Goal: Task Accomplishment & Management: Manage account settings

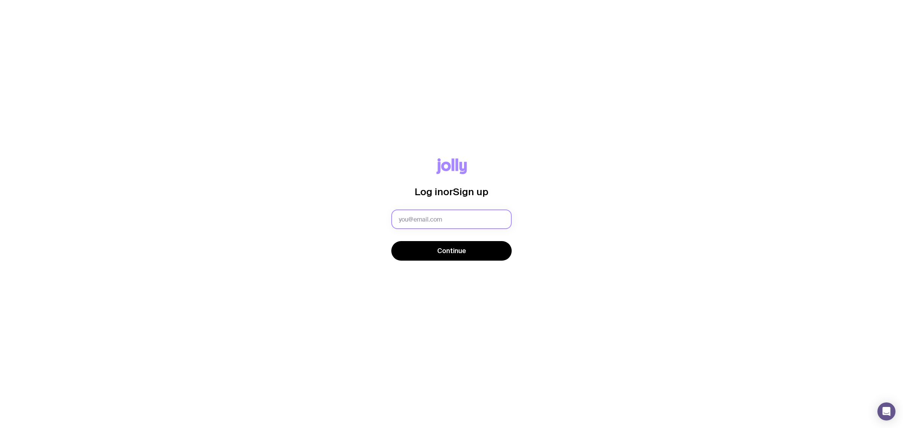
click at [474, 217] on input "text" at bounding box center [451, 220] width 120 height 20
click at [391, 241] on button "Continue" at bounding box center [451, 251] width 120 height 20
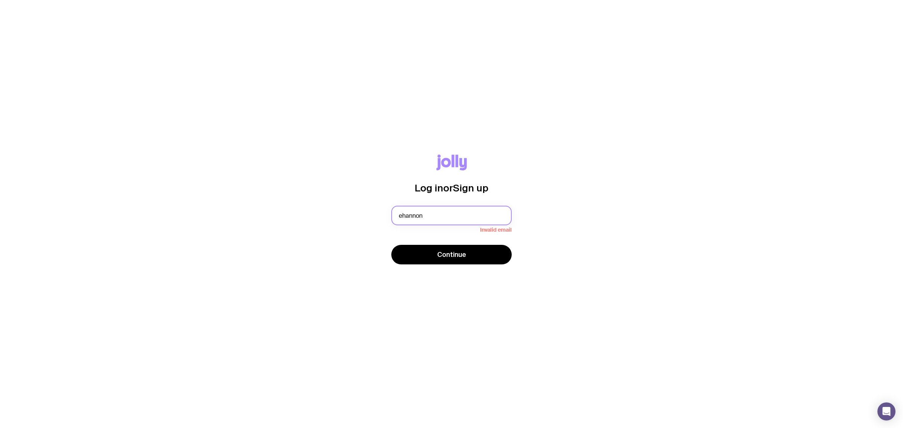
type input "[EMAIL_ADDRESS][DOMAIN_NAME]"
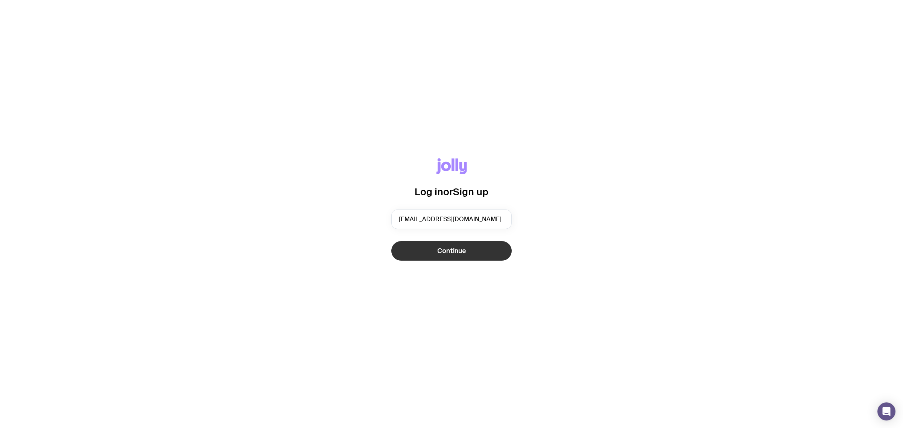
click at [468, 251] on button "Continue" at bounding box center [451, 251] width 120 height 20
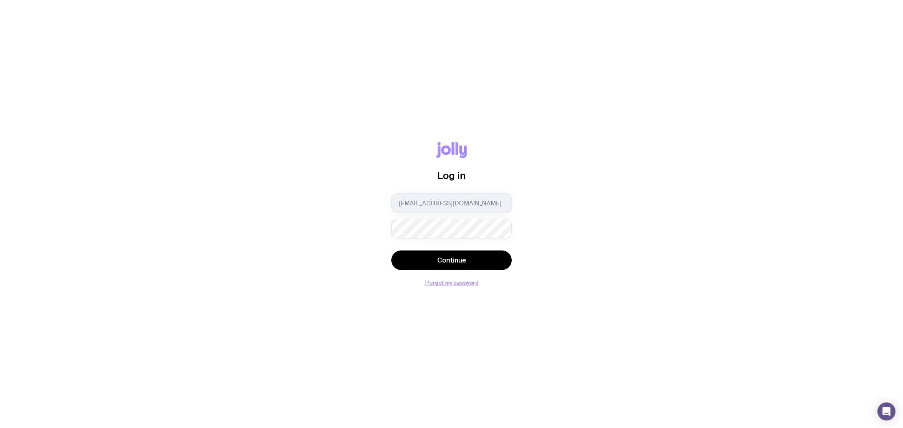
click at [391, 251] on button "Continue" at bounding box center [451, 261] width 120 height 20
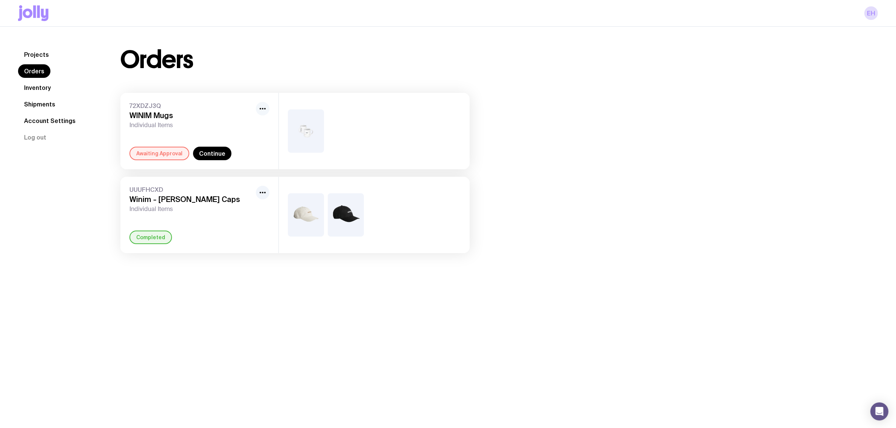
click at [260, 110] on icon "button" at bounding box center [262, 108] width 9 height 9
click at [193, 119] on h3 "WINIM Mugs" at bounding box center [190, 115] width 123 height 9
click at [210, 157] on link "Continue" at bounding box center [212, 154] width 38 height 14
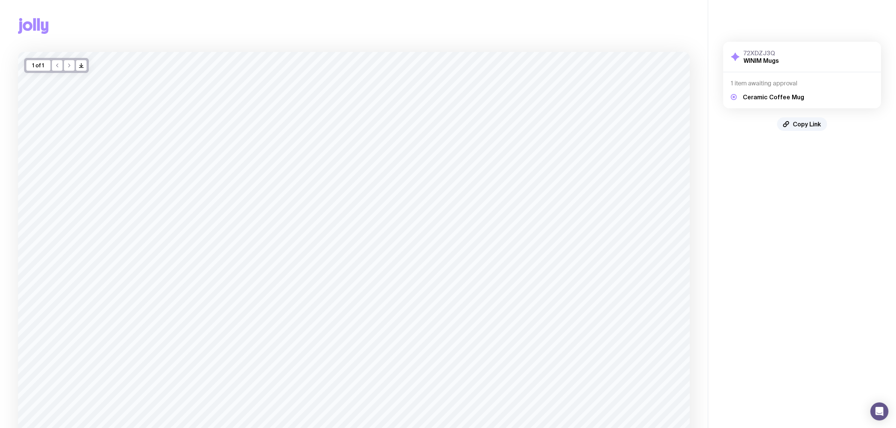
click at [433, 20] on div "Copy Link" at bounding box center [354, 26] width 672 height 52
click at [38, 22] on icon at bounding box center [38, 24] width 3 height 12
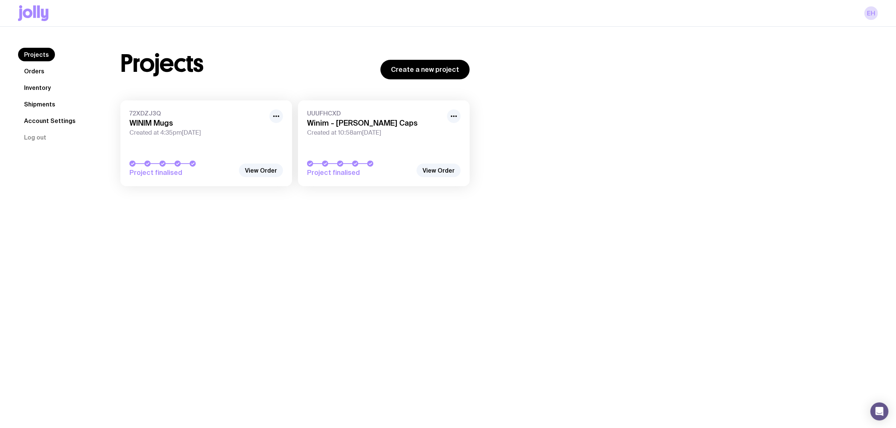
click at [31, 57] on link "Projects" at bounding box center [36, 55] width 37 height 14
click at [33, 73] on link "Orders" at bounding box center [34, 71] width 32 height 14
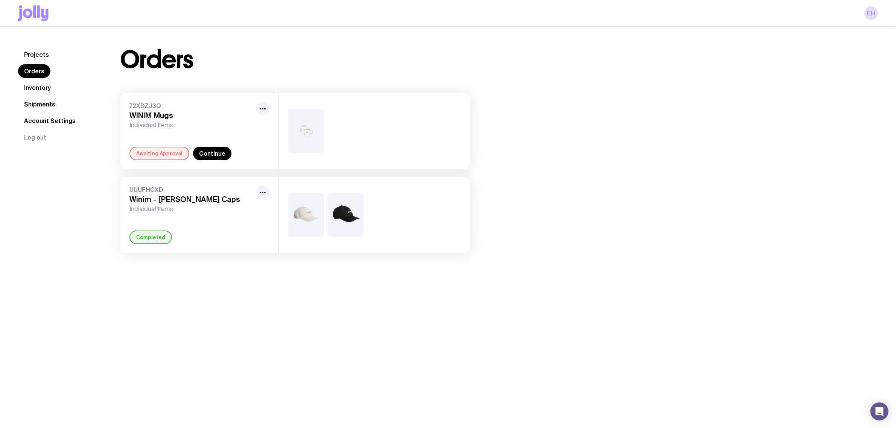
click at [31, 53] on link "Projects" at bounding box center [36, 55] width 37 height 14
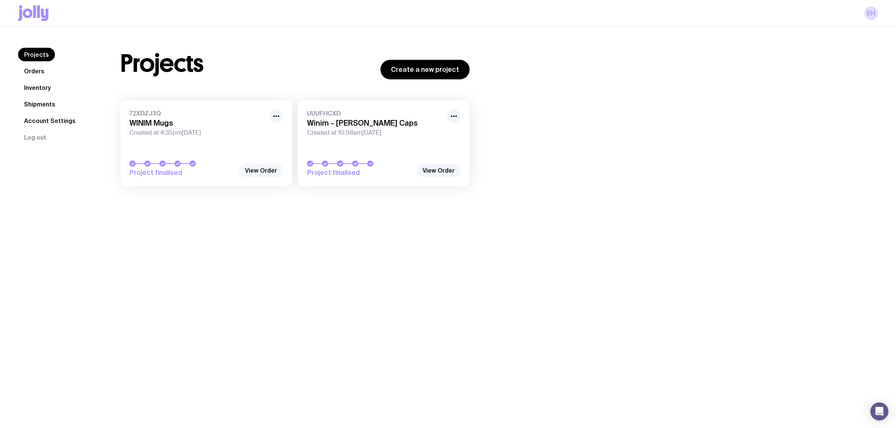
click at [251, 168] on link "View Order" at bounding box center [261, 171] width 44 height 14
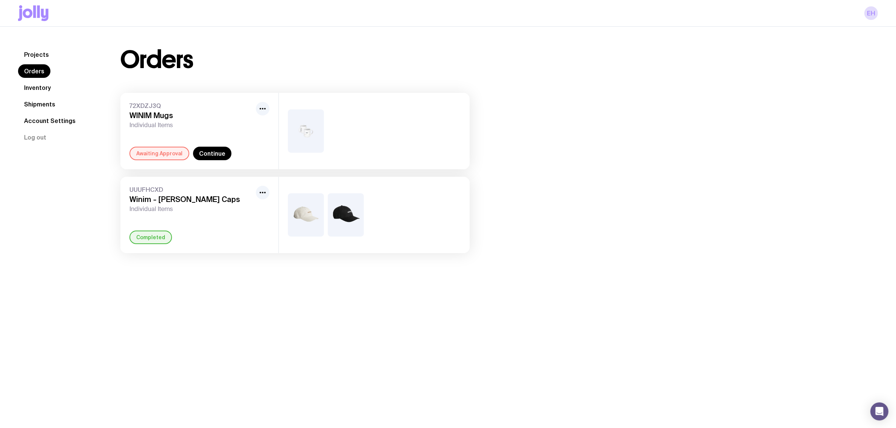
click at [27, 70] on link "Orders" at bounding box center [34, 71] width 32 height 14
click at [31, 57] on link "Projects" at bounding box center [36, 55] width 37 height 14
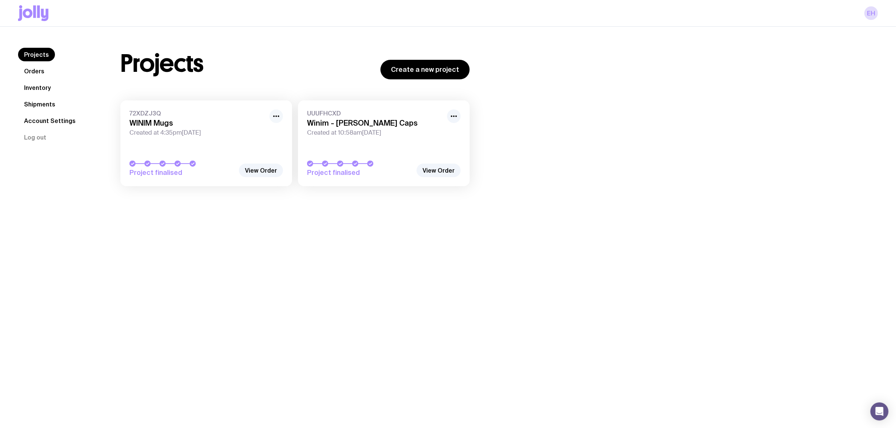
click at [274, 117] on icon "button" at bounding box center [276, 116] width 9 height 9
click at [270, 208] on div "Projects Orders Inventory Shipments Account Settings Log out Projects Orders In…" at bounding box center [448, 121] width 896 height 188
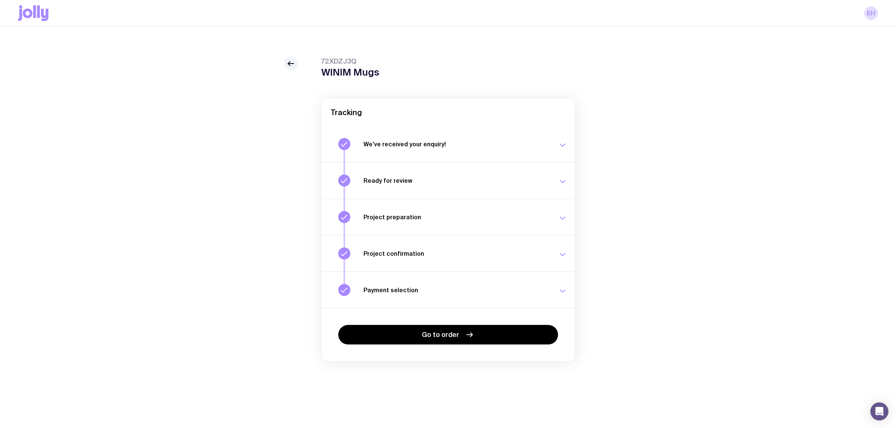
click at [540, 246] on button "Project confirmation Your project details have been confirmed. [DATE] 11:34am" at bounding box center [448, 253] width 253 height 36
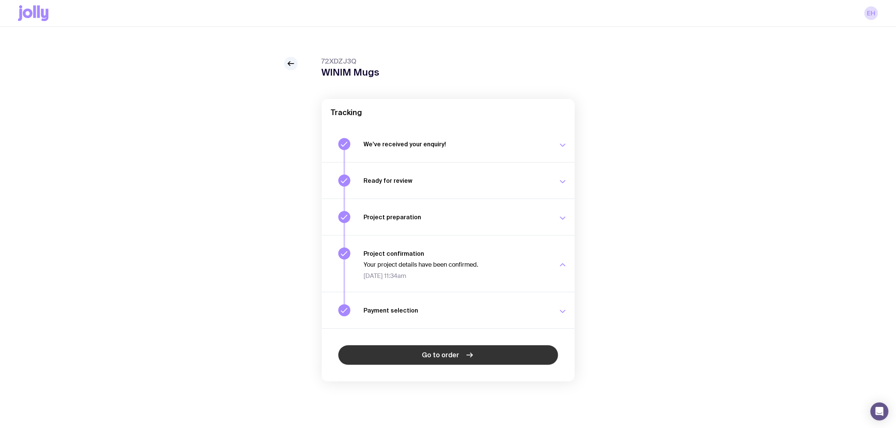
click at [508, 352] on link "Go to order" at bounding box center [448, 355] width 220 height 20
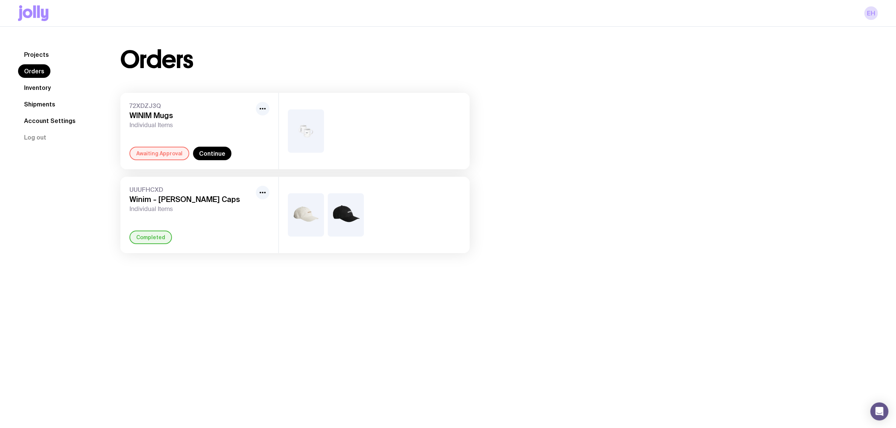
click at [44, 115] on link "Account Settings" at bounding box center [50, 121] width 64 height 14
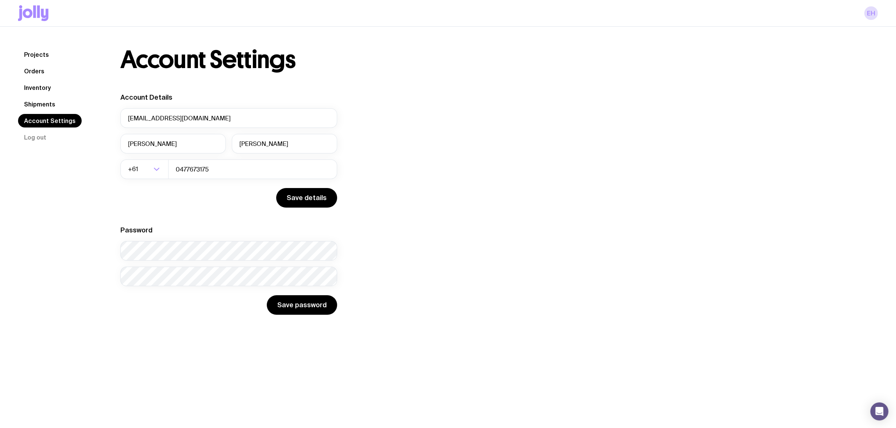
click at [44, 99] on link "Shipments" at bounding box center [39, 104] width 43 height 14
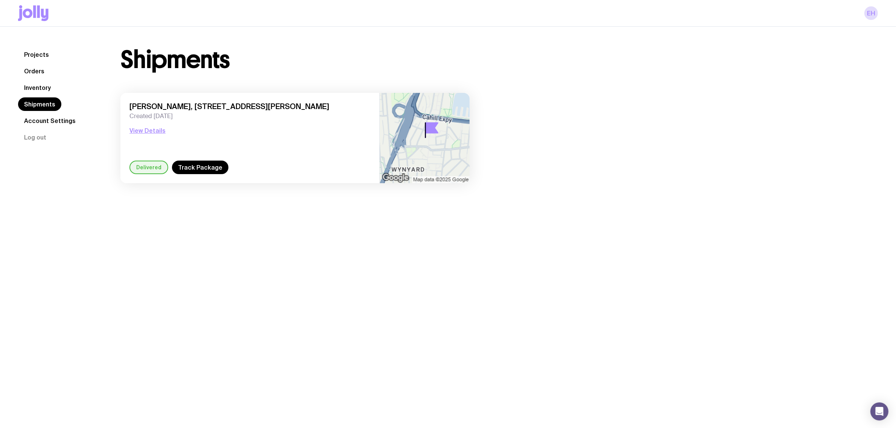
click at [41, 87] on link "Inventory" at bounding box center [37, 88] width 39 height 14
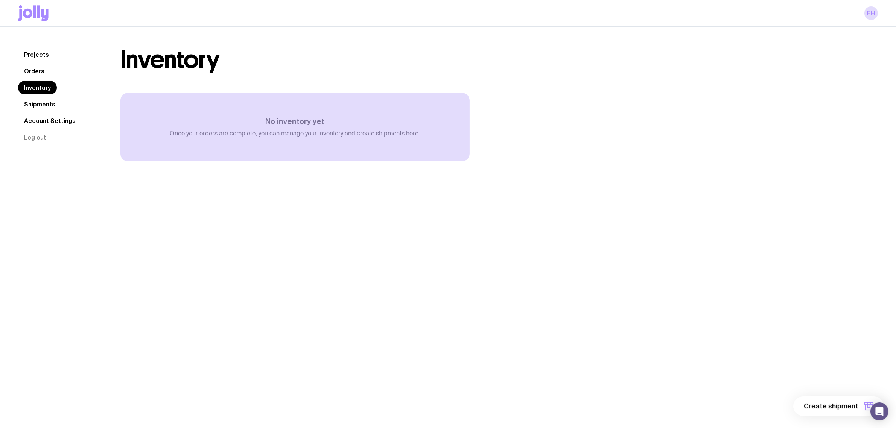
click at [38, 70] on link "Orders" at bounding box center [34, 71] width 32 height 14
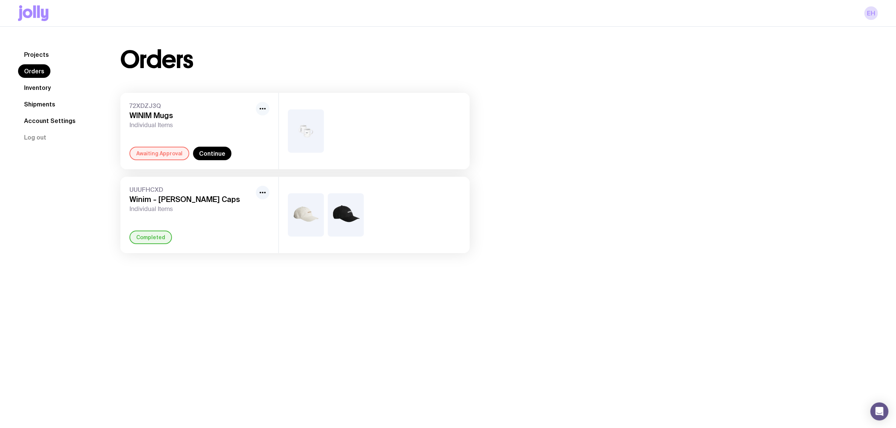
click at [262, 112] on icon "button" at bounding box center [262, 108] width 9 height 9
